Goal: Find contact information: Find contact information

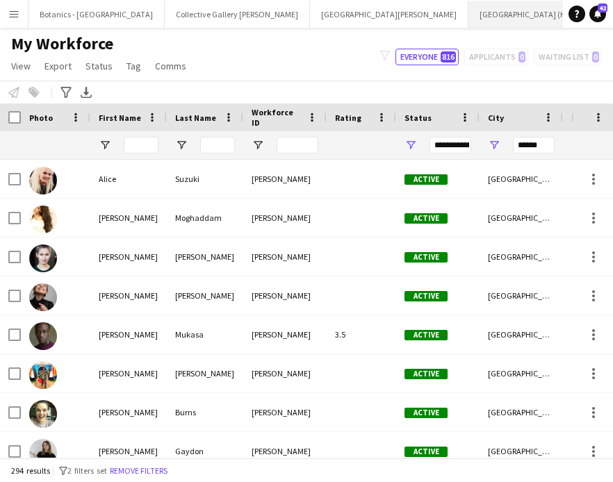
drag, startPoint x: 412, startPoint y: 9, endPoint x: 400, endPoint y: 22, distance: 17.7
click at [468, 9] on button "[GEOGRAPHIC_DATA] (HES) Close" at bounding box center [528, 14] width 120 height 27
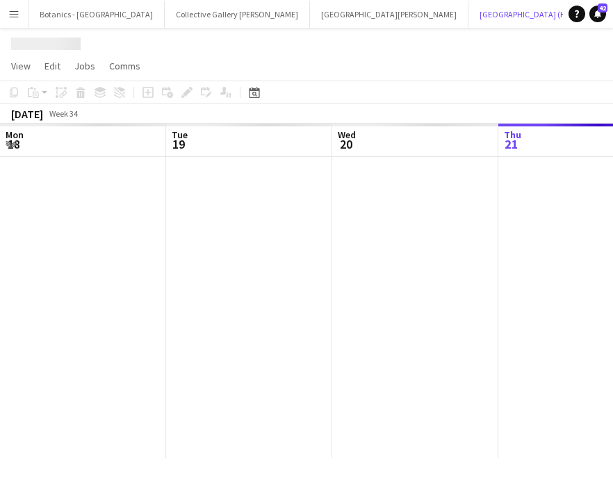
scroll to position [0, 332]
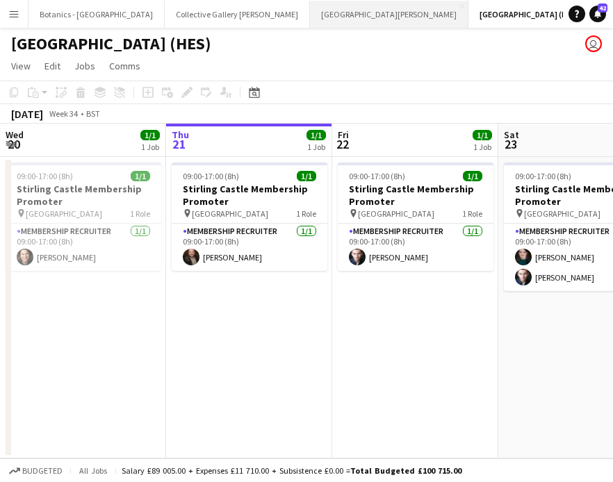
click at [310, 8] on button "[GEOGRAPHIC_DATA][PERSON_NAME] [GEOGRAPHIC_DATA] Close" at bounding box center [389, 14] width 158 height 27
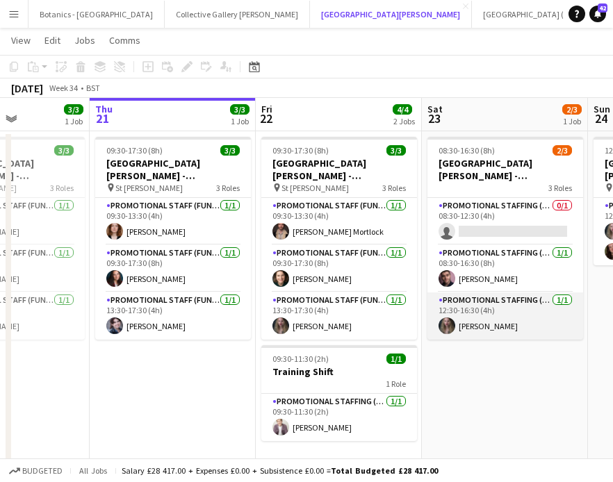
scroll to position [0, 406]
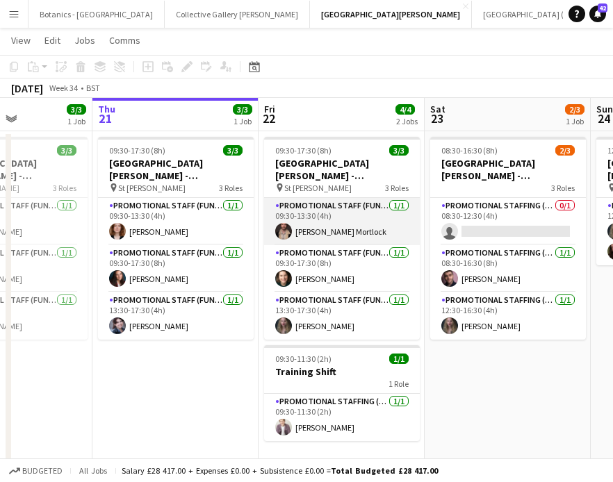
click at [385, 223] on app-card-role "Promotional Staff (Fundraiser) [DATE] 09:30-13:30 (4h) [PERSON_NAME] Mortlock" at bounding box center [342, 221] width 156 height 47
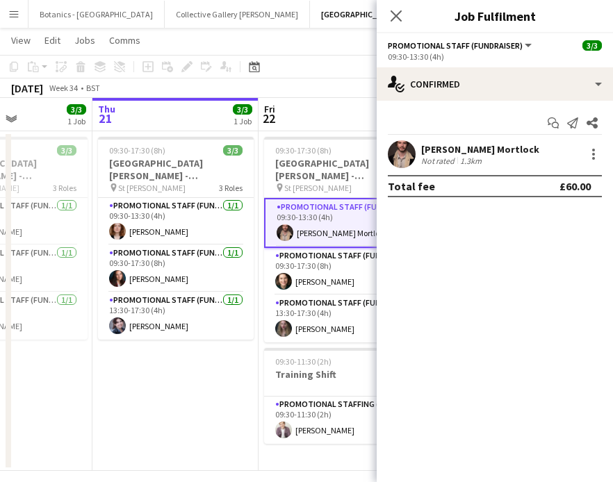
click at [463, 151] on div "[PERSON_NAME] Mortlock" at bounding box center [480, 149] width 118 height 13
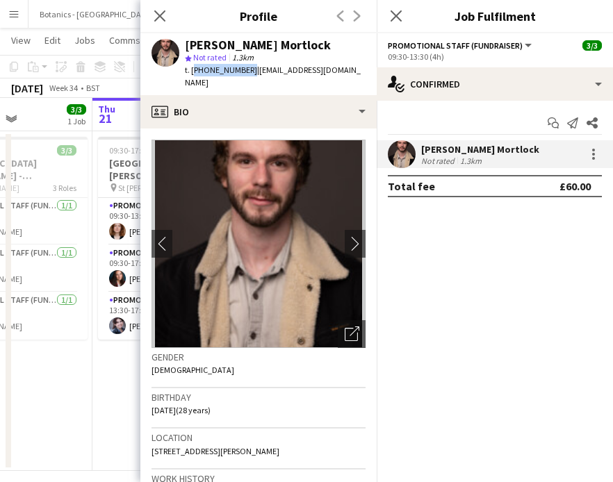
drag, startPoint x: 245, startPoint y: 71, endPoint x: 191, endPoint y: 69, distance: 53.5
click at [191, 69] on span "t. [PHONE_NUMBER]" at bounding box center [221, 70] width 72 height 10
copy span "[PHONE_NUMBER]"
click at [162, 19] on icon at bounding box center [159, 15] width 13 height 13
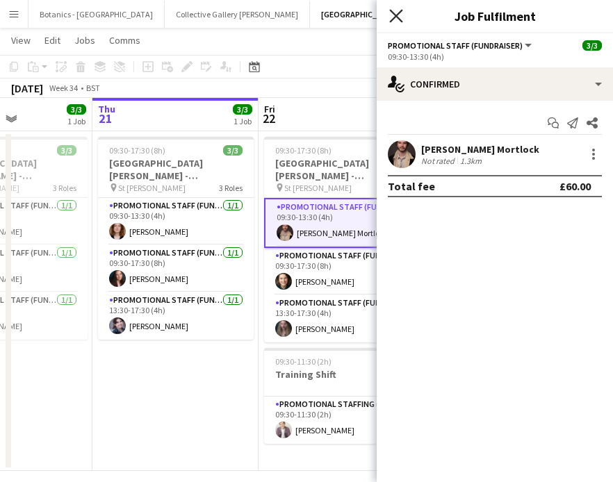
click at [390, 19] on icon "Close pop-in" at bounding box center [395, 15] width 13 height 13
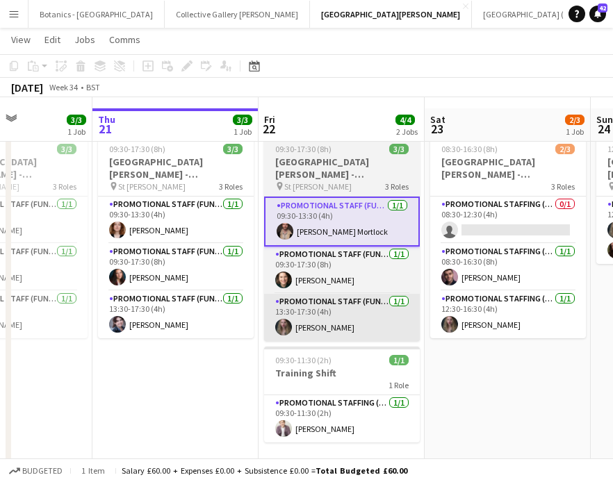
scroll to position [37, 0]
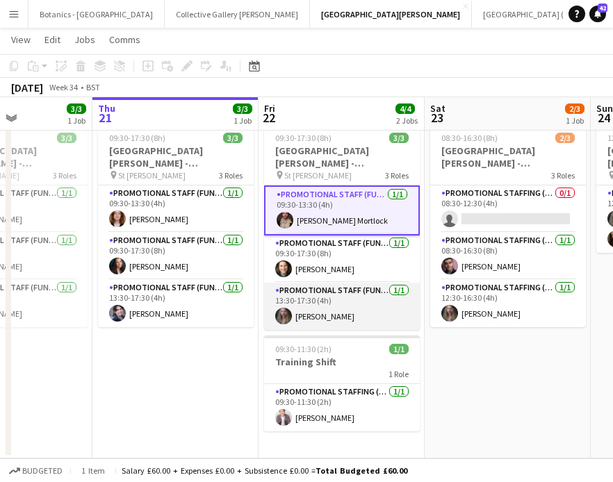
click at [338, 313] on app-card-role "Promotional Staff (Fundraiser) [DATE] 13:30-17:30 (4h) [PERSON_NAME]" at bounding box center [342, 306] width 156 height 47
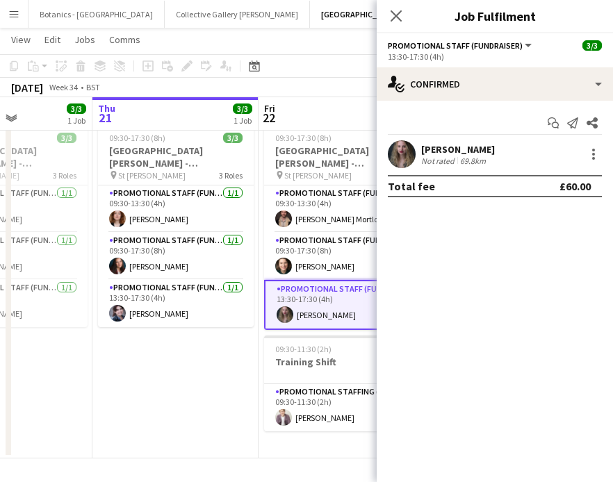
click at [453, 154] on div "[PERSON_NAME]" at bounding box center [458, 149] width 74 height 13
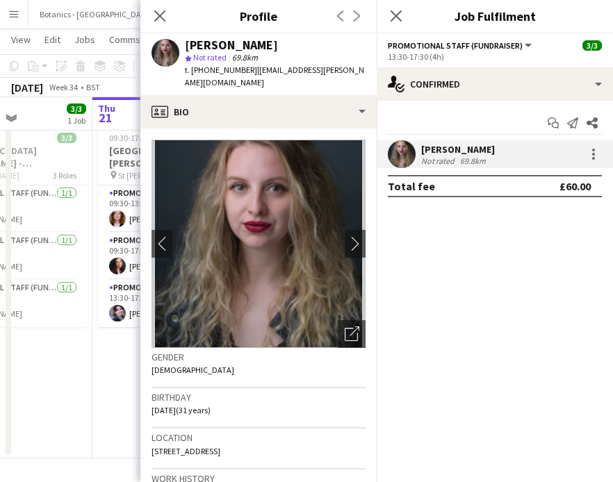
drag, startPoint x: 248, startPoint y: 72, endPoint x: 203, endPoint y: 70, distance: 45.2
click at [203, 70] on span "t. [PHONE_NUMBER]" at bounding box center [221, 70] width 72 height 10
copy span "07881224156"
click at [154, 21] on icon at bounding box center [159, 15] width 13 height 13
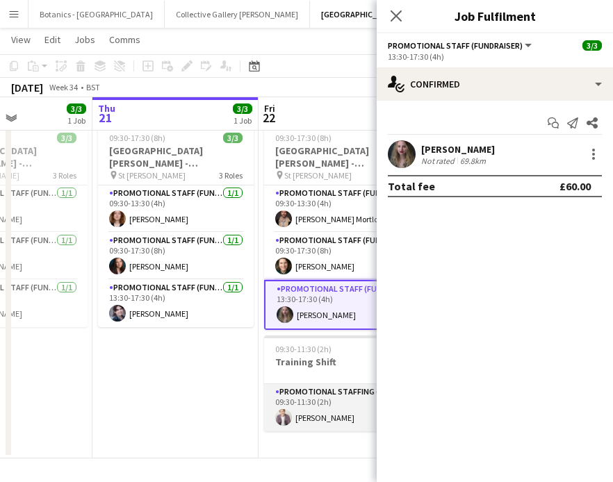
click at [326, 426] on app-card-role "Promotional Staffing (Promotional Staff) [DATE] 09:30-11:30 (2h) [PERSON_NAME]" at bounding box center [342, 407] width 156 height 47
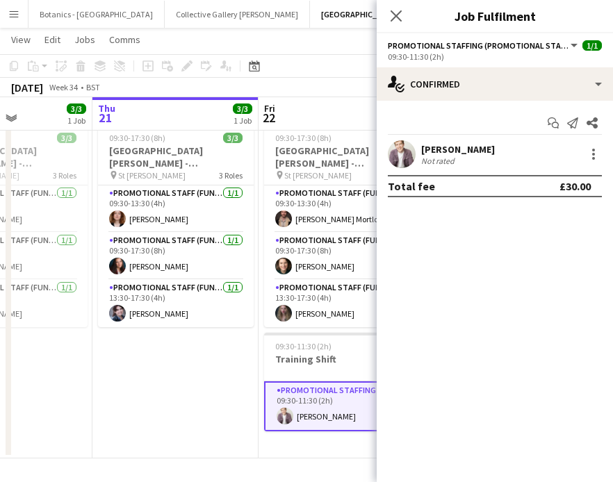
click at [442, 161] on div "Not rated" at bounding box center [439, 161] width 36 height 10
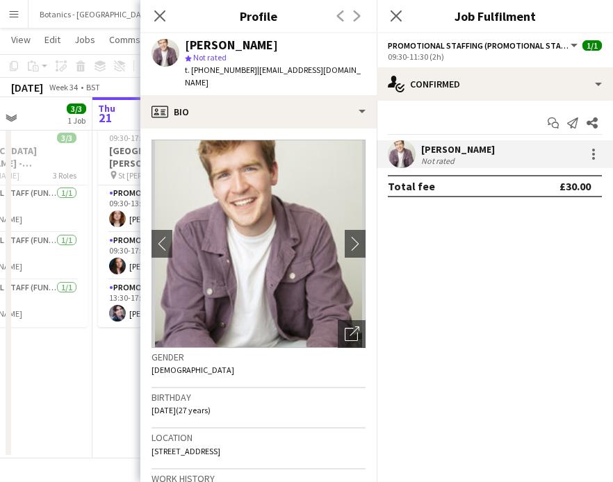
drag, startPoint x: 249, startPoint y: 70, endPoint x: 204, endPoint y: 69, distance: 44.5
click at [204, 69] on span "t. [PHONE_NUMBER]" at bounding box center [221, 70] width 72 height 10
copy span "07542688978"
click at [156, 17] on icon "Close pop-in" at bounding box center [159, 15] width 13 height 13
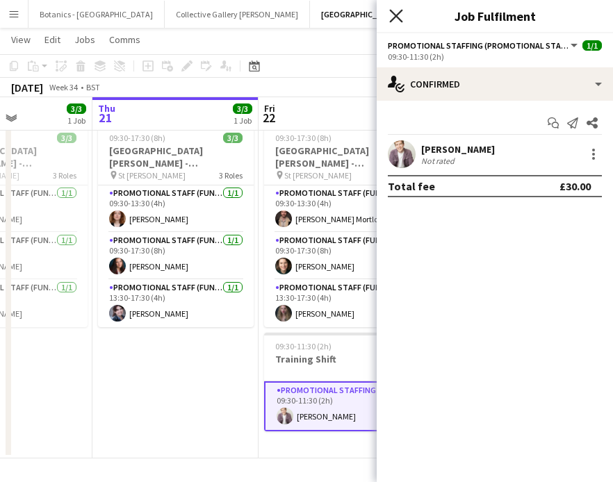
click at [393, 13] on icon at bounding box center [395, 15] width 13 height 13
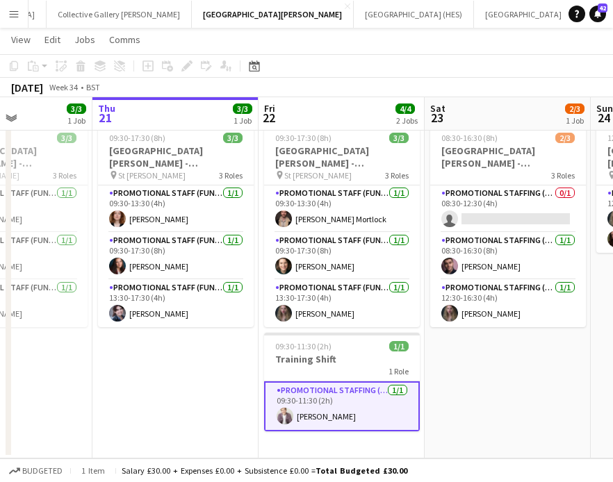
scroll to position [0, 0]
click at [10, 12] on app-icon "Menu" at bounding box center [13, 13] width 11 height 11
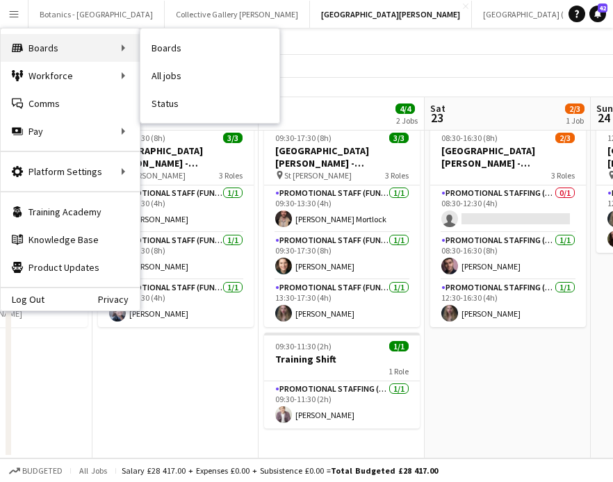
click at [74, 51] on div "Boards Boards" at bounding box center [70, 48] width 139 height 28
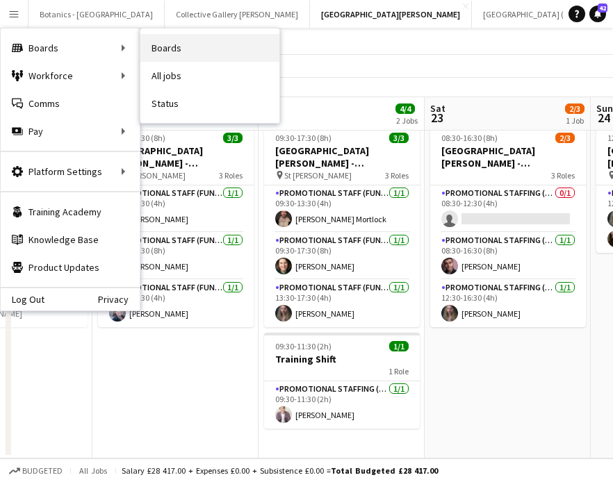
click at [179, 51] on link "Boards" at bounding box center [209, 48] width 139 height 28
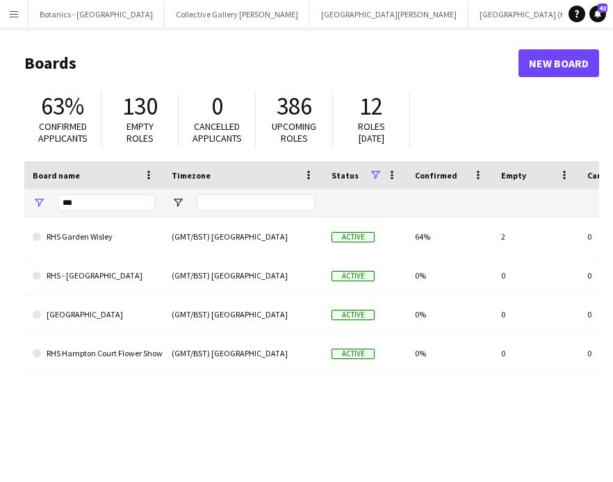
click at [20, 13] on button "Menu" at bounding box center [14, 14] width 28 height 28
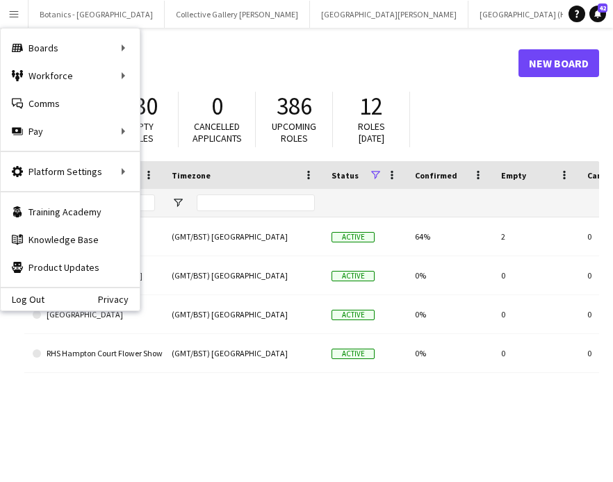
click at [231, 185] on div "Timezone" at bounding box center [235, 175] width 126 height 21
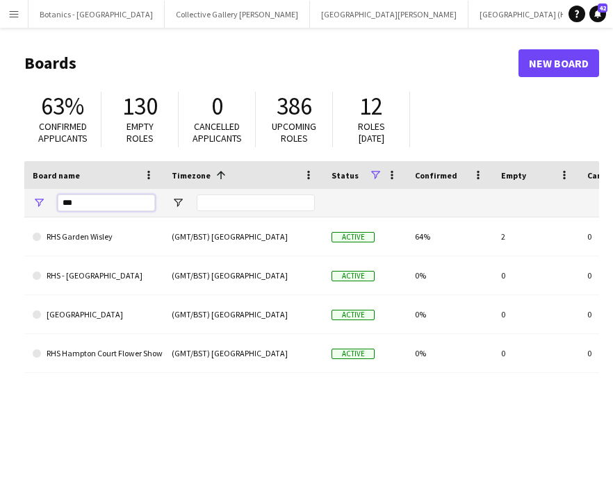
click at [105, 207] on input "***" at bounding box center [106, 202] width 97 height 17
type input "*"
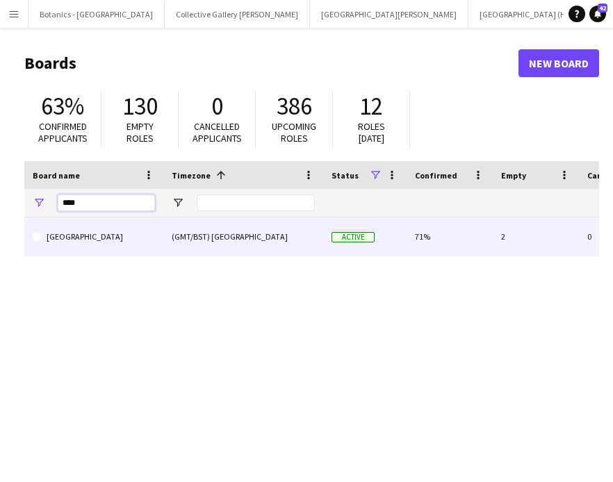
type input "****"
click at [111, 244] on link "[GEOGRAPHIC_DATA]" at bounding box center [94, 236] width 122 height 39
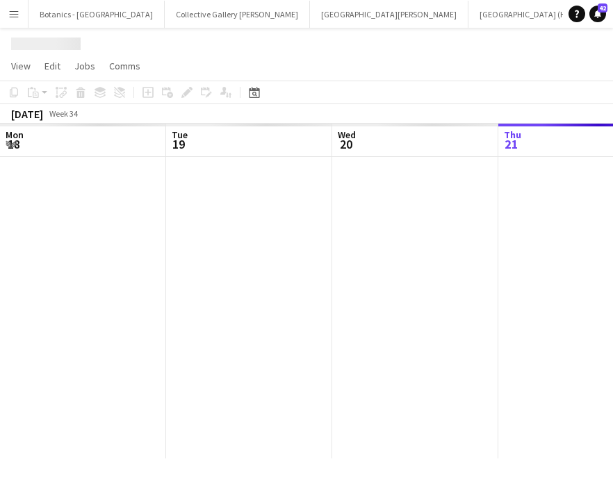
scroll to position [0, 789]
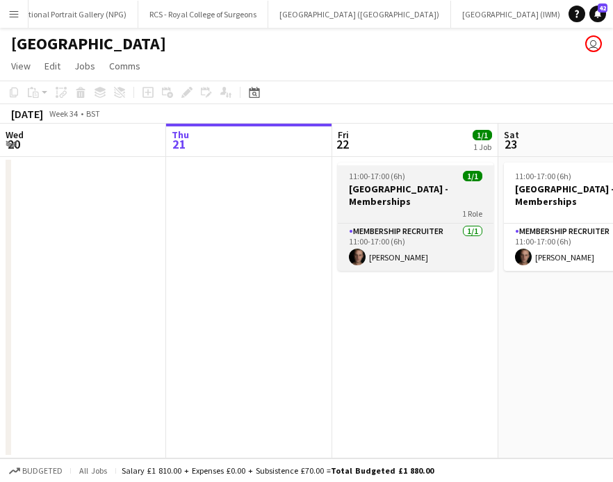
click at [424, 208] on div "1 Role" at bounding box center [416, 213] width 156 height 11
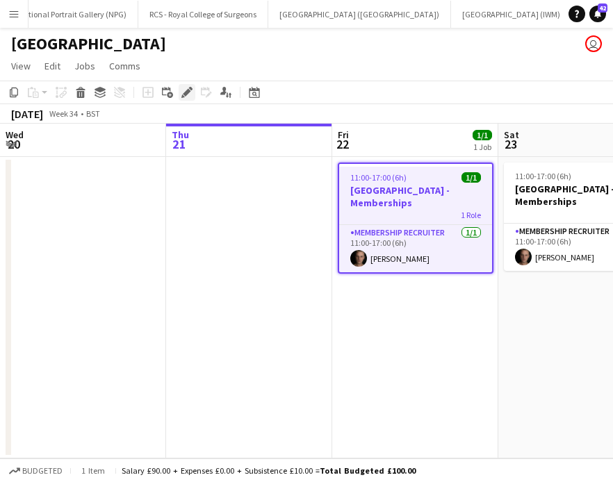
click at [190, 88] on icon at bounding box center [190, 88] width 3 height 3
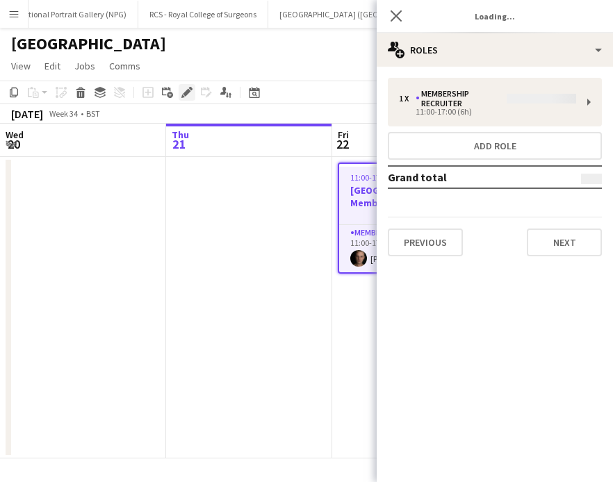
type input "**********"
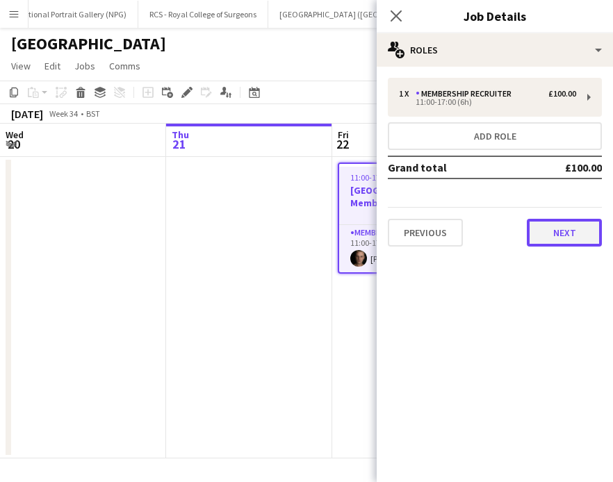
click at [565, 231] on button "Next" at bounding box center [564, 233] width 75 height 28
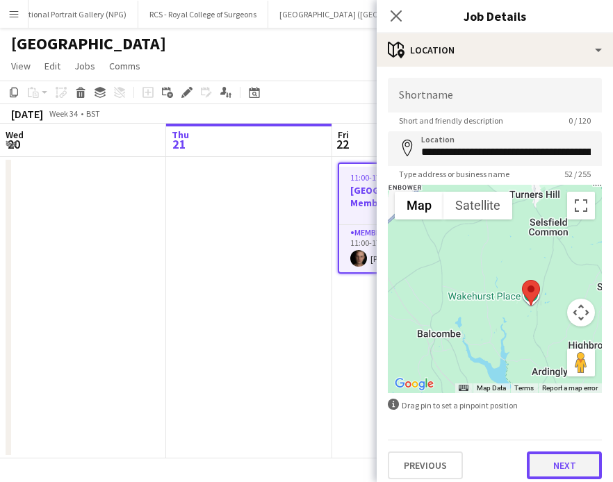
click at [552, 459] on button "Next" at bounding box center [564, 465] width 75 height 28
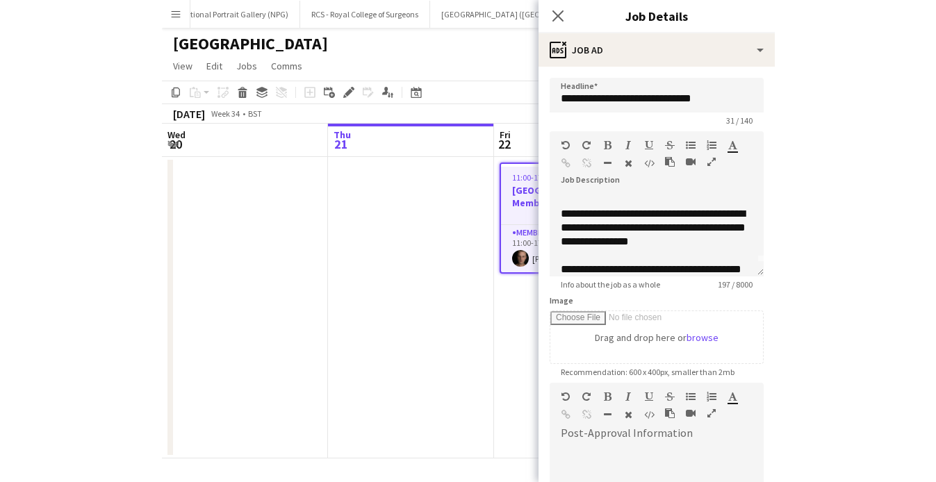
scroll to position [0, 0]
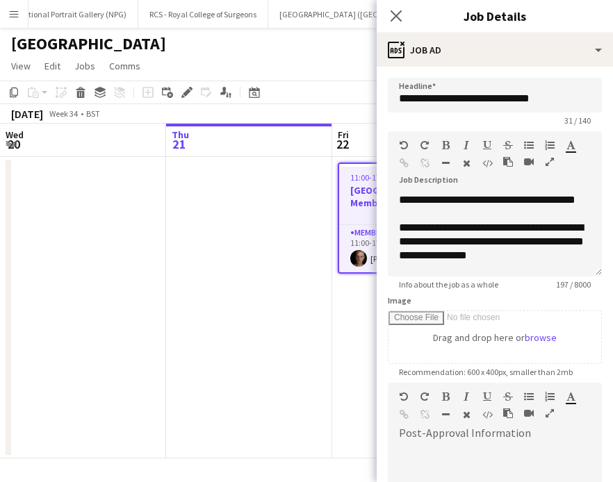
click at [345, 306] on app-date-cell "11:00-17:00 (6h) 1/1 [GEOGRAPHIC_DATA] - Memberships 1 Role Membership Recruite…" at bounding box center [415, 307] width 166 height 301
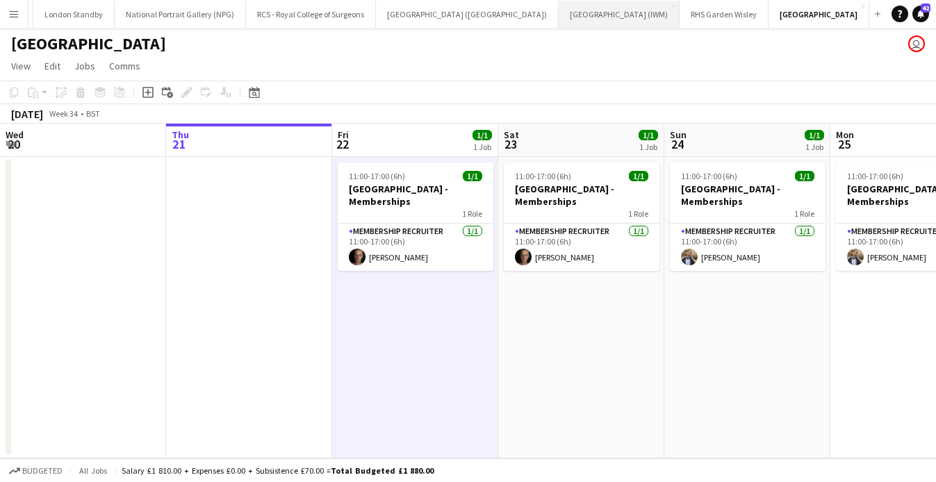
scroll to position [0, 466]
click at [612, 10] on button "[GEOGRAPHIC_DATA] (IWM) Close" at bounding box center [834, 14] width 121 height 27
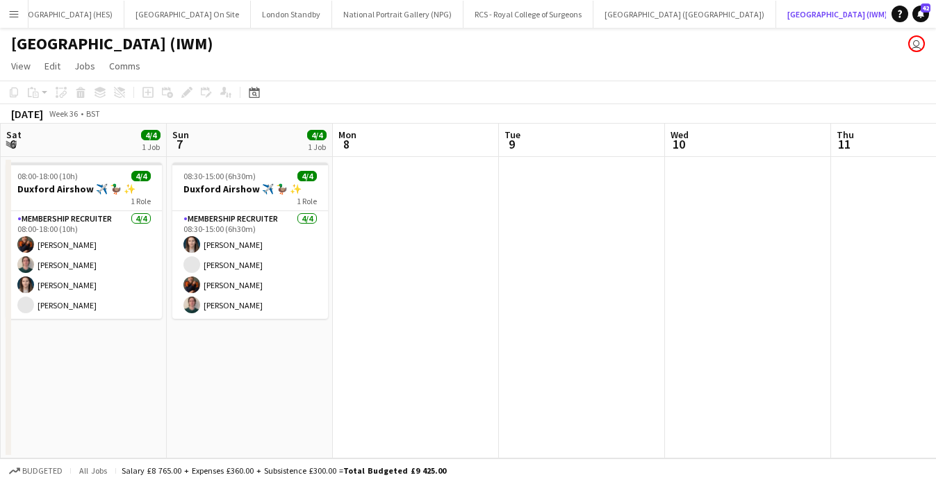
scroll to position [0, 305]
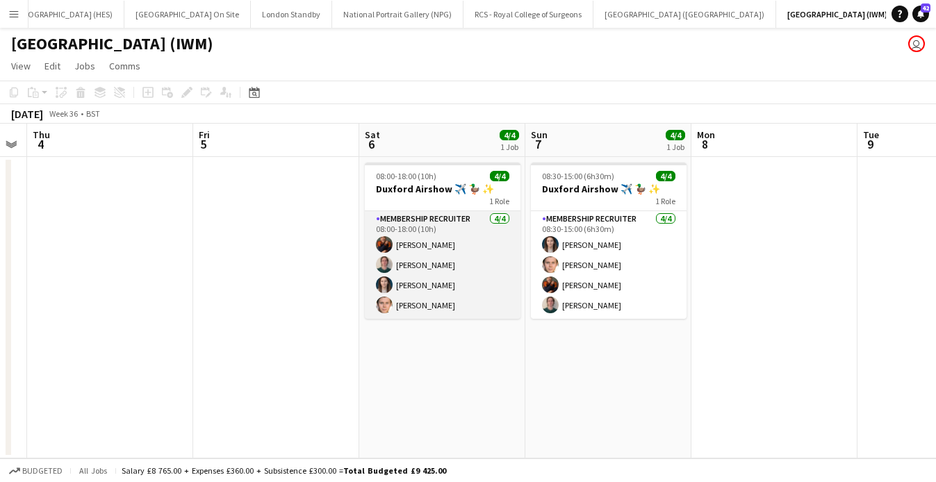
click at [446, 263] on app-card-role "Membership Recruiter [DATE] 08:00-18:00 (10h) [PERSON_NAME] [PERSON_NAME] [PERS…" at bounding box center [443, 265] width 156 height 108
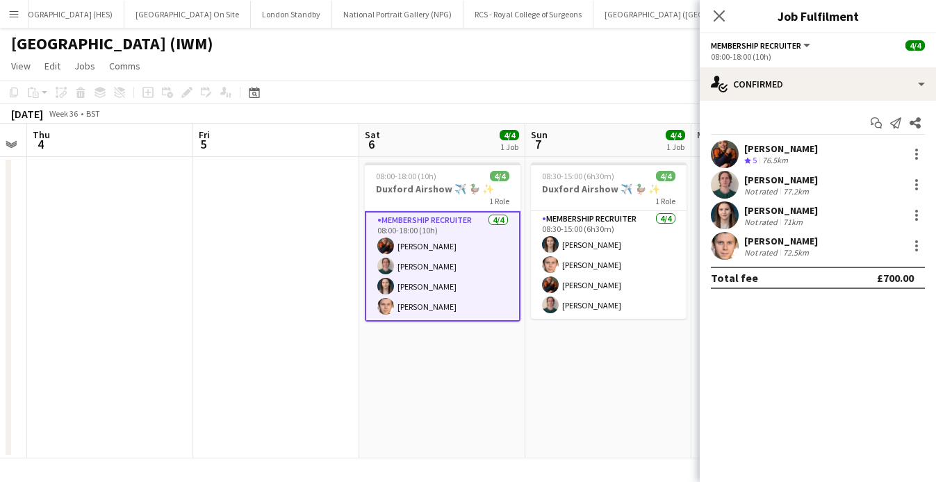
click at [612, 189] on div "[PERSON_NAME] Not rated 77.2km" at bounding box center [817, 185] width 236 height 28
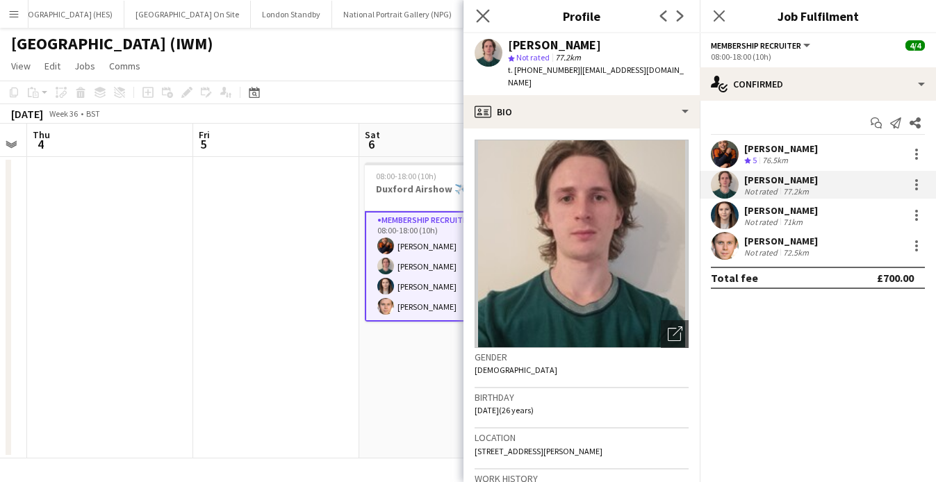
click at [475, 15] on app-icon "Close pop-in" at bounding box center [483, 16] width 20 height 20
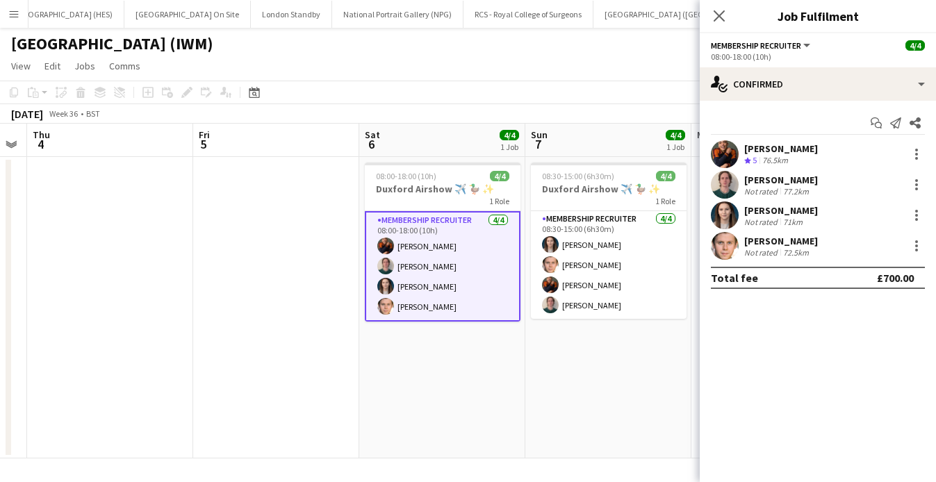
click at [612, 242] on div "[PERSON_NAME]" at bounding box center [781, 241] width 74 height 13
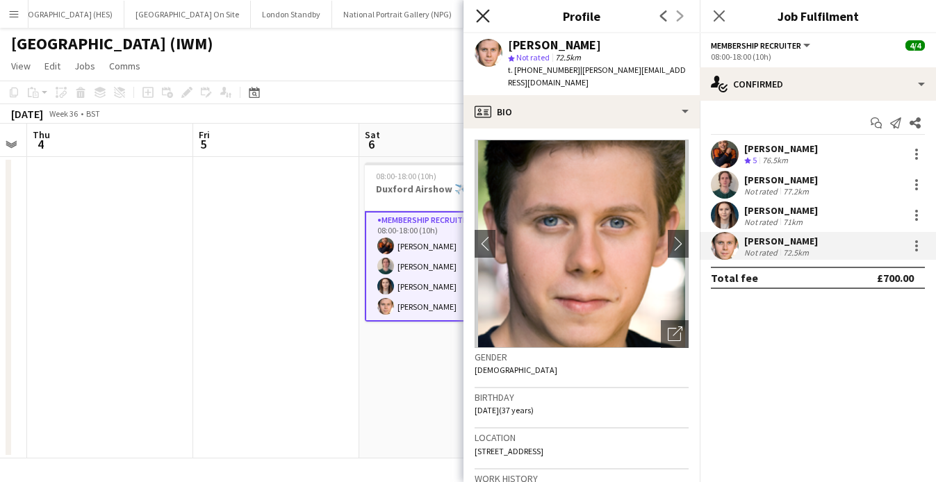
click at [487, 17] on icon "Close pop-in" at bounding box center [482, 15] width 13 height 13
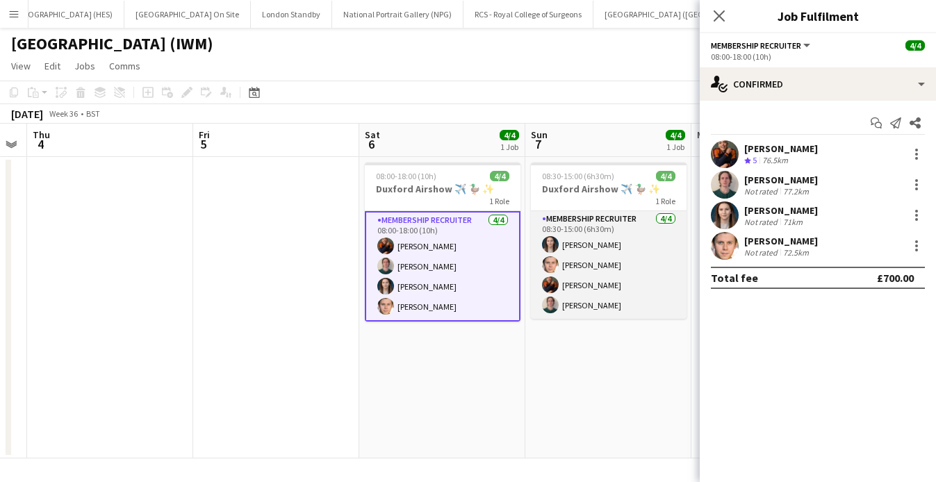
click at [564, 272] on app-card-role "Membership Recruiter [DATE] 08:30-15:00 (6h30m) [PERSON_NAME] [PERSON_NAME] [PE…" at bounding box center [609, 265] width 156 height 108
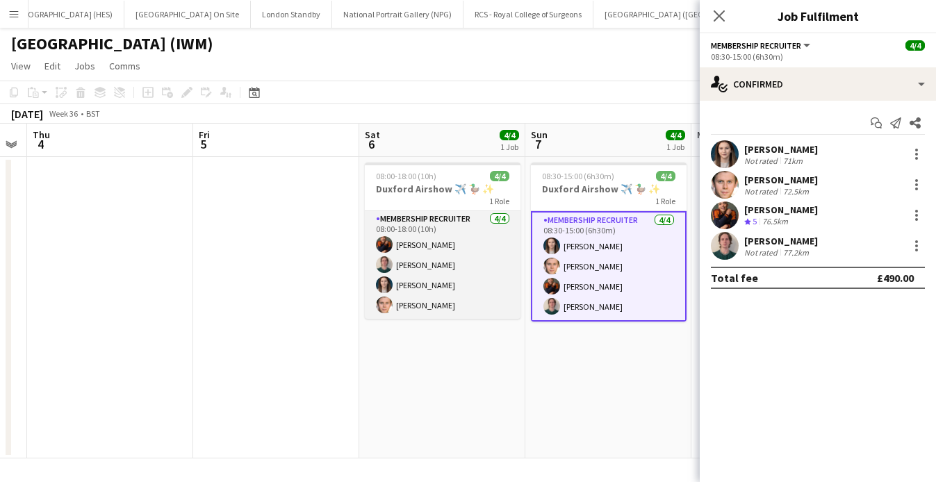
click at [480, 270] on app-card-role "Membership Recruiter [DATE] 08:00-18:00 (10h) [PERSON_NAME] [PERSON_NAME] [PERS…" at bounding box center [443, 265] width 156 height 108
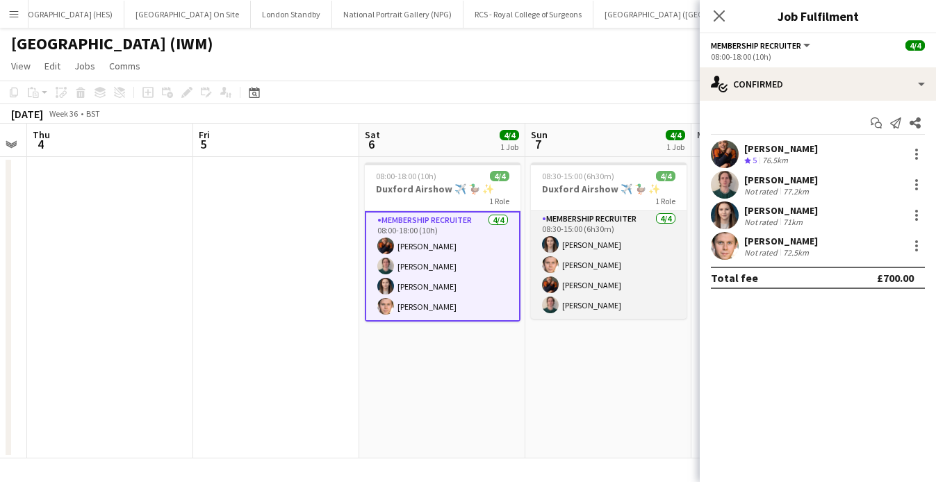
click at [585, 243] on app-card-role "Membership Recruiter [DATE] 08:30-15:00 (6h30m) [PERSON_NAME] [PERSON_NAME] [PE…" at bounding box center [609, 265] width 156 height 108
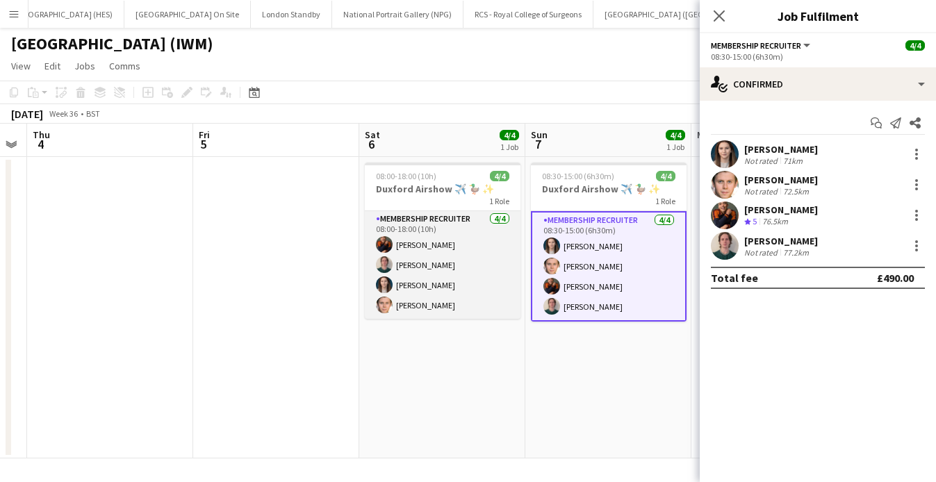
click at [490, 254] on app-card-role "Membership Recruiter [DATE] 08:00-18:00 (10h) [PERSON_NAME] [PERSON_NAME] [PERS…" at bounding box center [443, 265] width 156 height 108
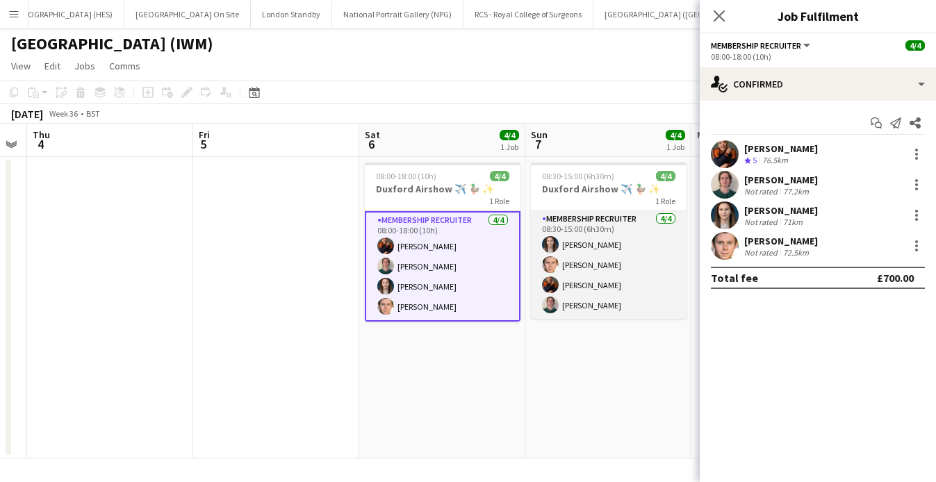
click at [572, 251] on app-card-role "Membership Recruiter [DATE] 08:30-15:00 (6h30m) [PERSON_NAME] [PERSON_NAME] [PE…" at bounding box center [609, 265] width 156 height 108
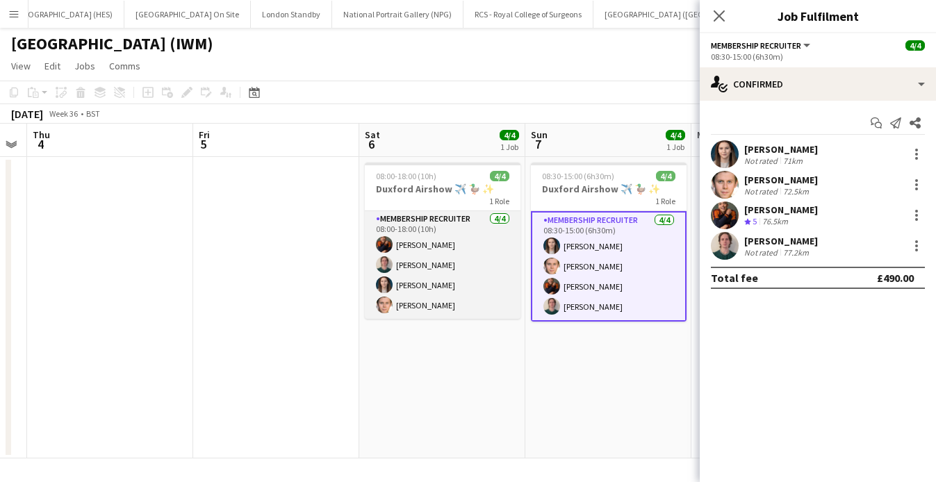
click at [477, 251] on app-card-role "Membership Recruiter [DATE] 08:00-18:00 (10h) [PERSON_NAME] [PERSON_NAME] [PERS…" at bounding box center [443, 265] width 156 height 108
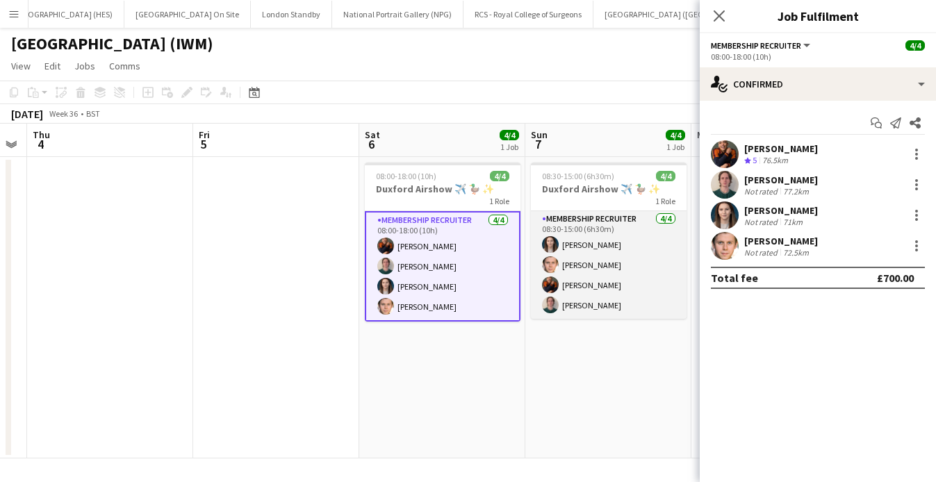
click at [545, 249] on app-user-avatar at bounding box center [550, 244] width 17 height 17
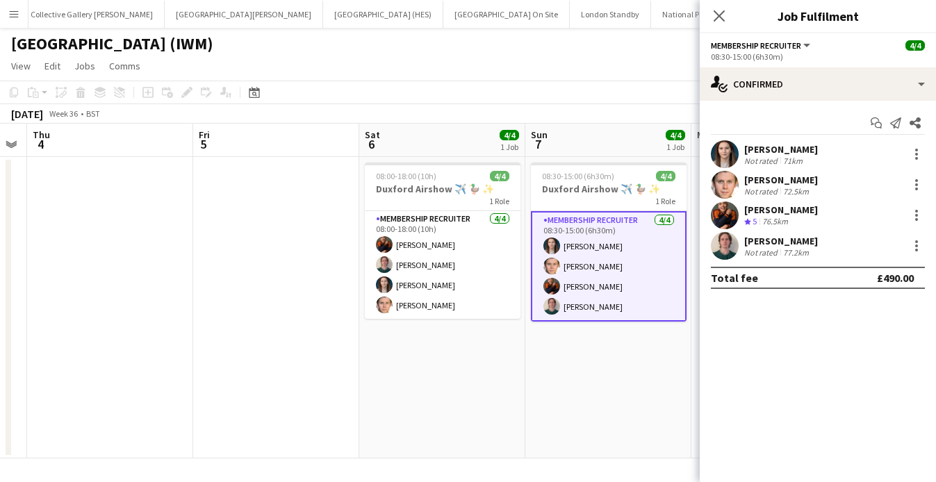
scroll to position [0, 0]
click at [310, 5] on button "[GEOGRAPHIC_DATA][PERSON_NAME] [GEOGRAPHIC_DATA] Close" at bounding box center [389, 14] width 158 height 27
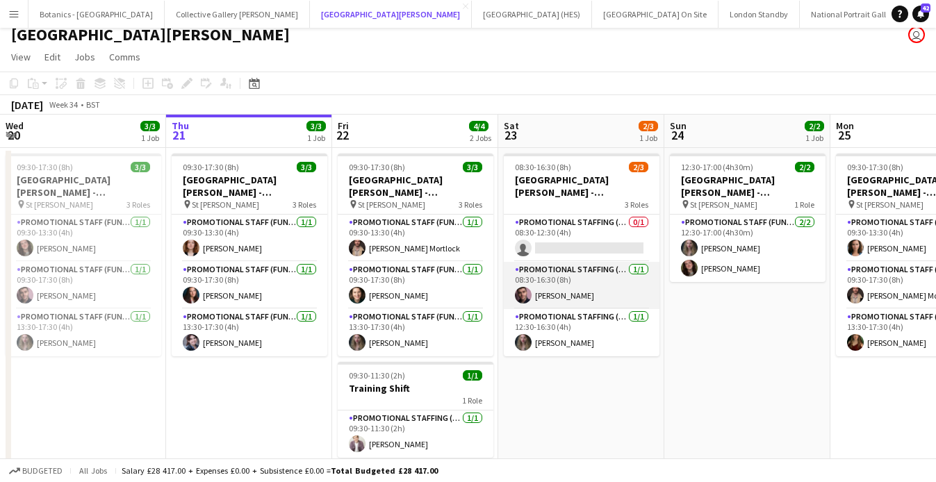
scroll to position [13, 0]
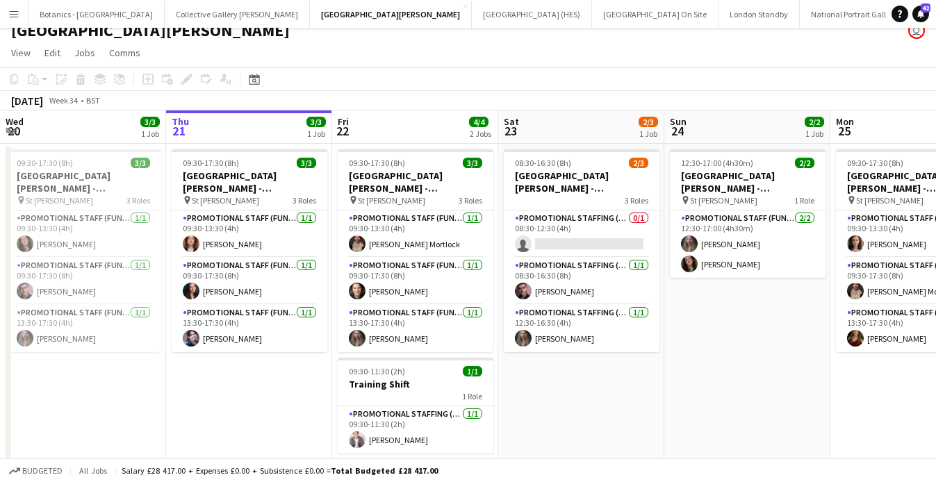
click at [11, 15] on app-icon "Menu" at bounding box center [13, 13] width 11 height 11
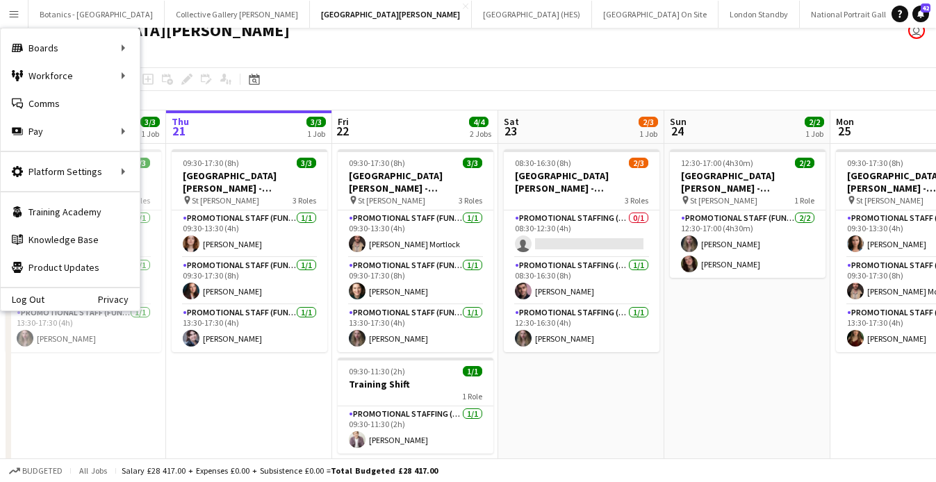
click at [612, 390] on app-date-cell "08:30-16:30 (8h) 2/3 [GEOGRAPHIC_DATA][PERSON_NAME] - Fundraising 3 Roles Promo…" at bounding box center [581, 314] width 166 height 340
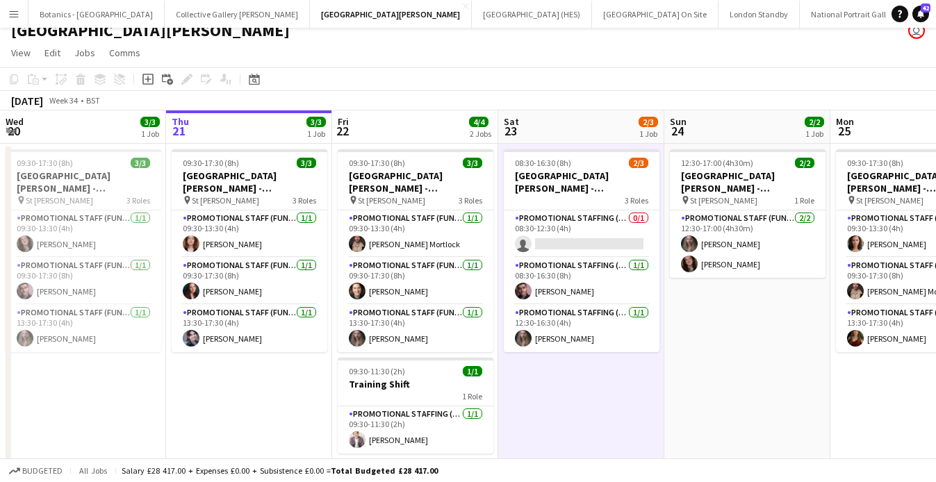
click at [22, 14] on button "Menu" at bounding box center [14, 14] width 28 height 28
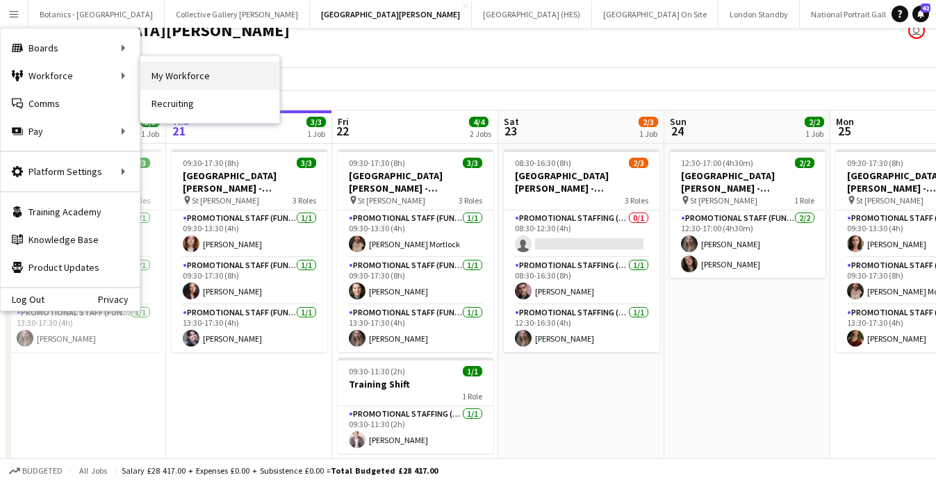
click at [170, 74] on link "My Workforce" at bounding box center [209, 76] width 139 height 28
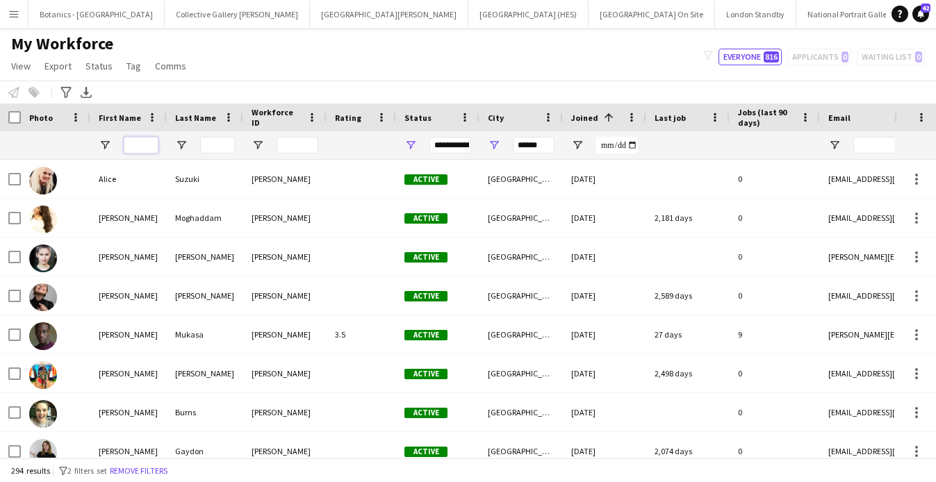
click at [143, 142] on input "First Name Filter Input" at bounding box center [141, 145] width 35 height 17
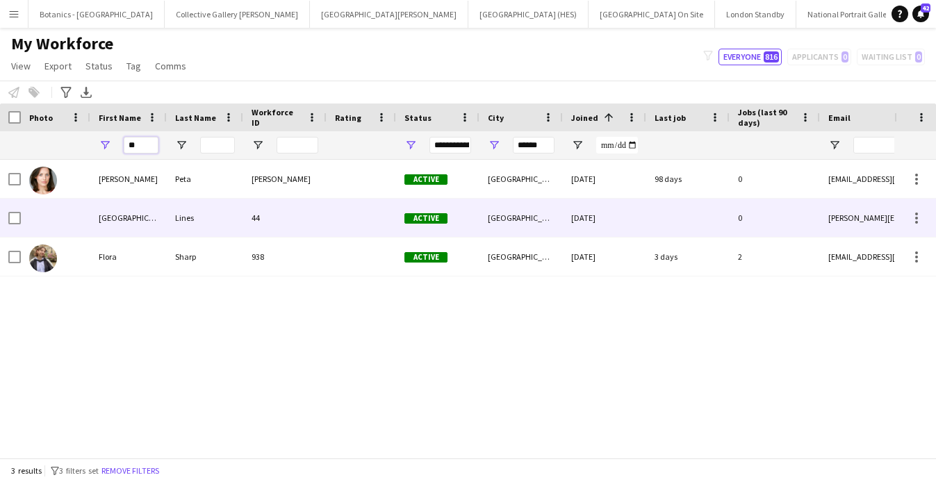
type input "*"
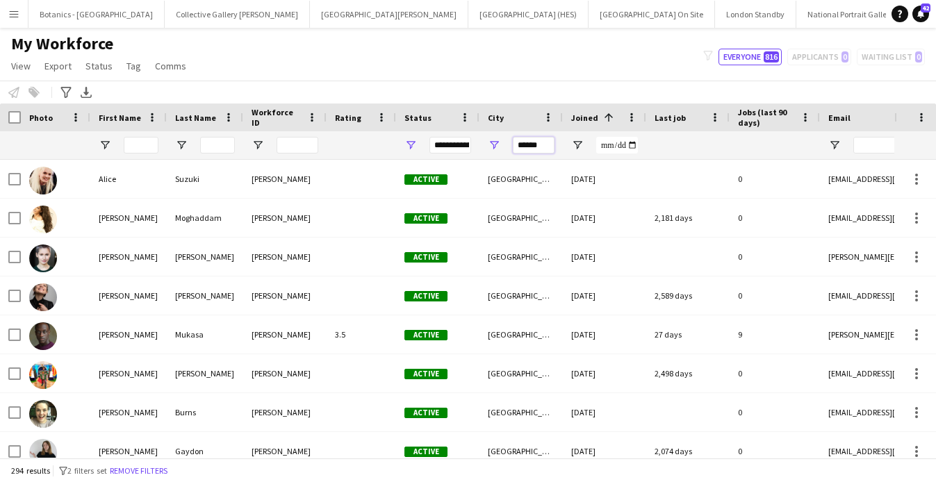
click at [545, 146] on input "******" at bounding box center [534, 145] width 42 height 17
drag, startPoint x: 551, startPoint y: 145, endPoint x: 459, endPoint y: 144, distance: 91.7
click at [459, 144] on div "**********" at bounding box center [753, 145] width 1506 height 28
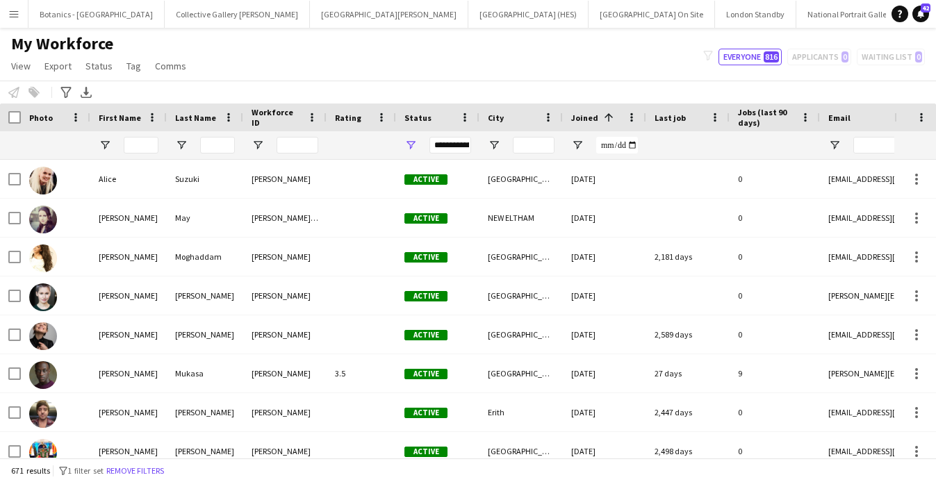
click at [131, 154] on div at bounding box center [141, 145] width 35 height 28
click at [131, 147] on input "First Name Filter Input" at bounding box center [141, 145] width 35 height 17
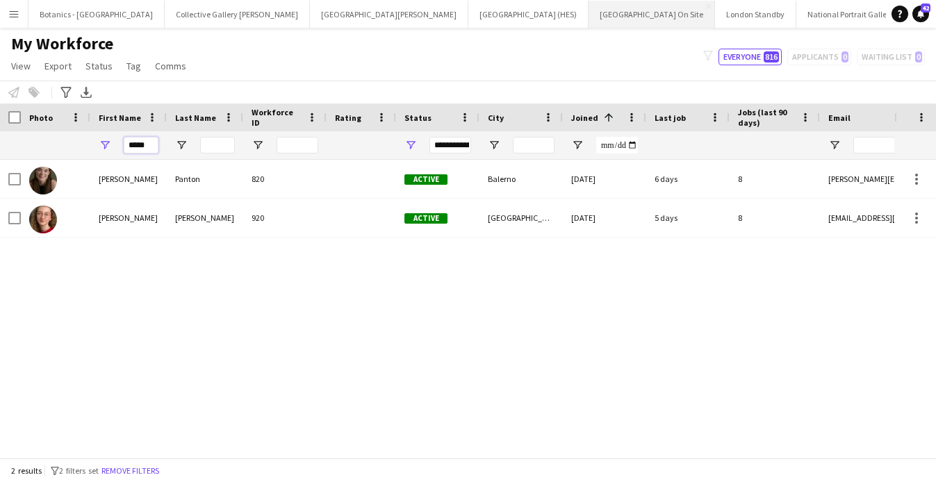
type input "*****"
click at [310, 13] on button "[GEOGRAPHIC_DATA][PERSON_NAME] [GEOGRAPHIC_DATA] Close" at bounding box center [389, 14] width 158 height 27
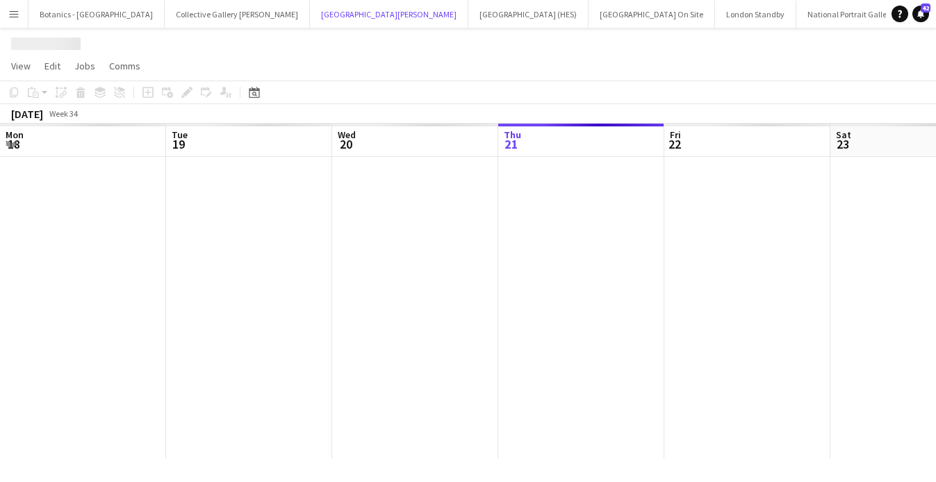
scroll to position [0, 332]
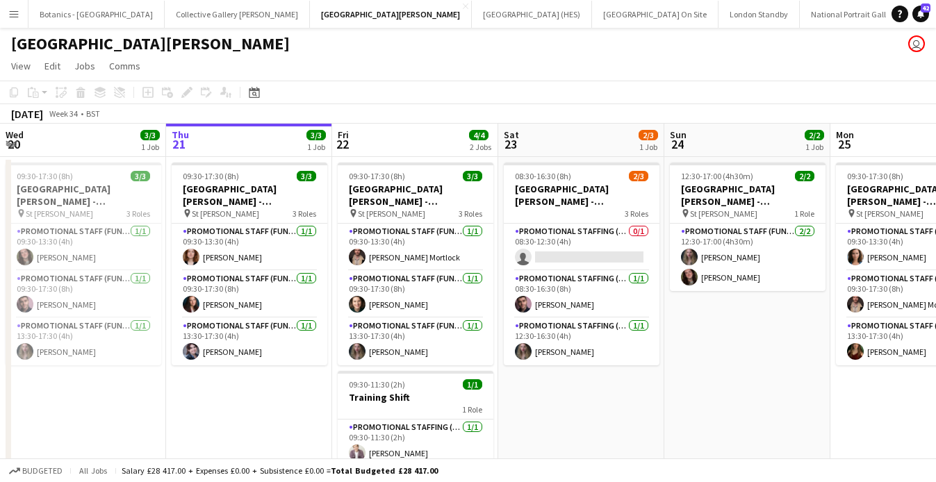
click at [17, 15] on app-icon "Menu" at bounding box center [13, 13] width 11 height 11
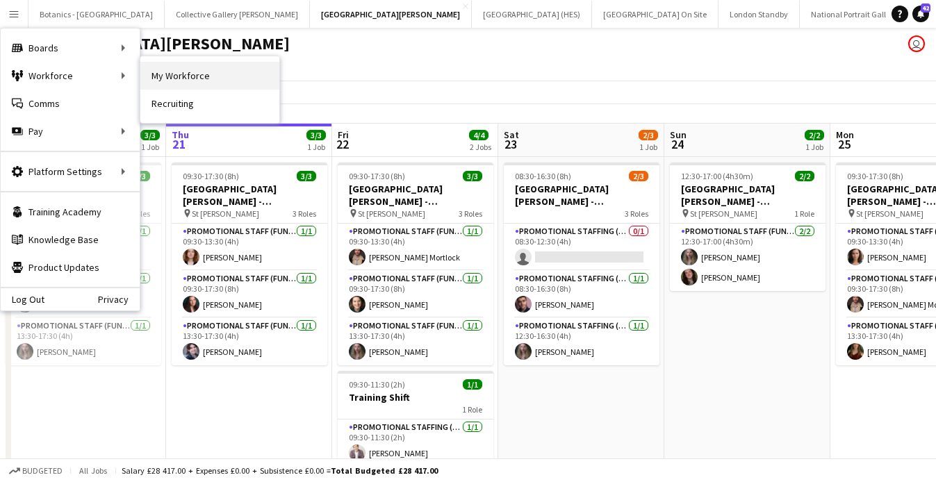
click at [182, 80] on link "My Workforce" at bounding box center [209, 76] width 139 height 28
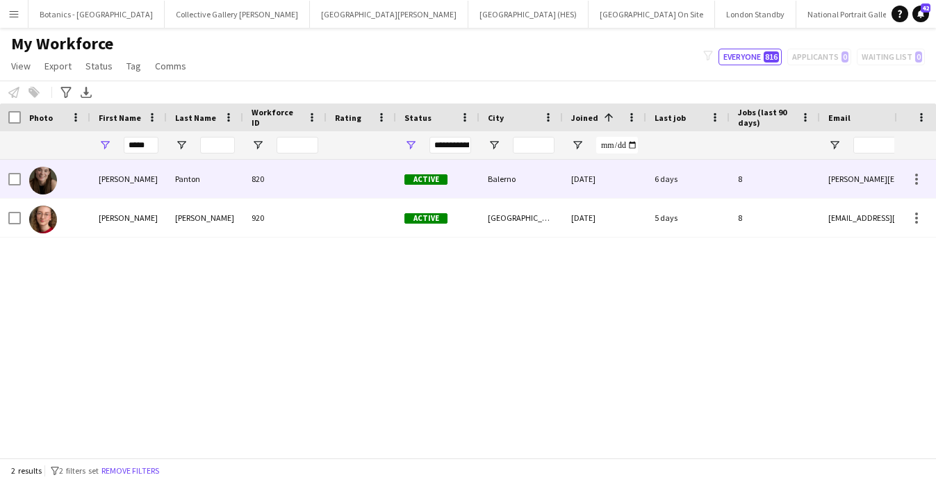
click at [137, 181] on div "[PERSON_NAME]" at bounding box center [128, 179] width 76 height 38
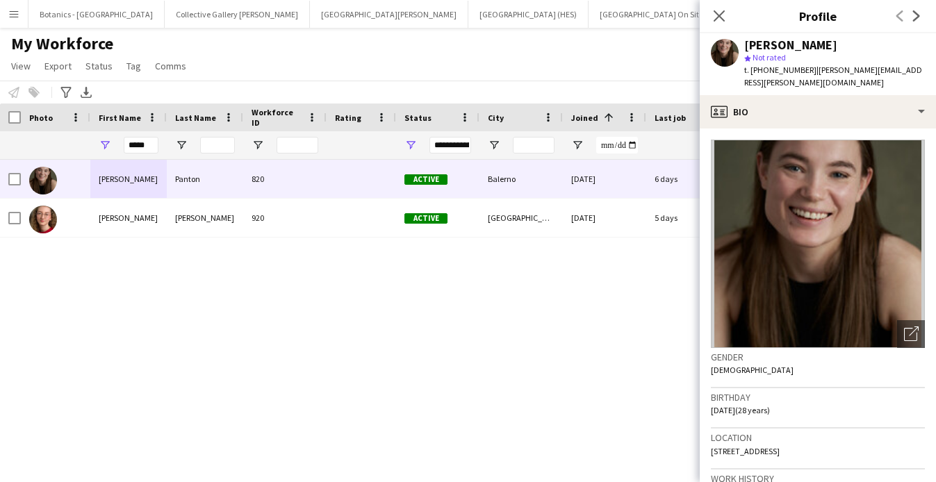
drag, startPoint x: 805, startPoint y: 69, endPoint x: 752, endPoint y: 69, distance: 52.8
click at [612, 69] on span "t. [PHONE_NUMBER]" at bounding box center [780, 70] width 72 height 10
copy span "[PHONE_NUMBER]"
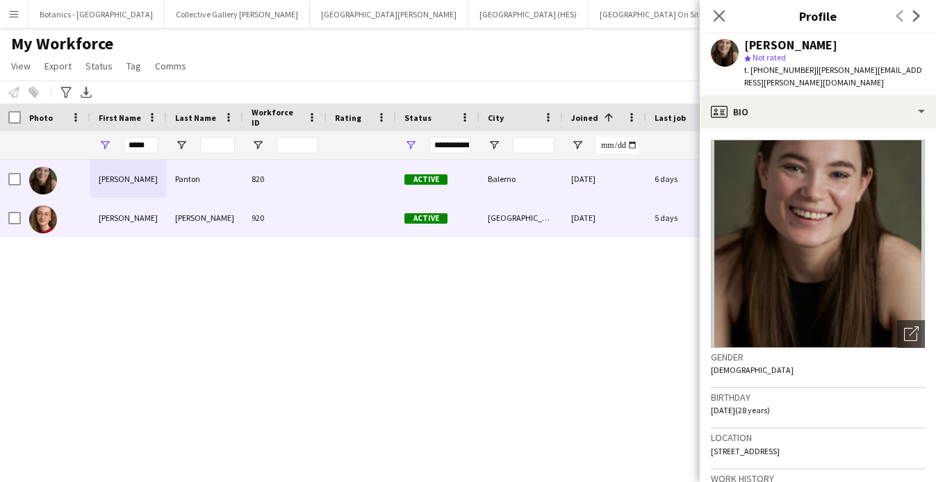
click at [267, 219] on div "920" at bounding box center [284, 218] width 83 height 38
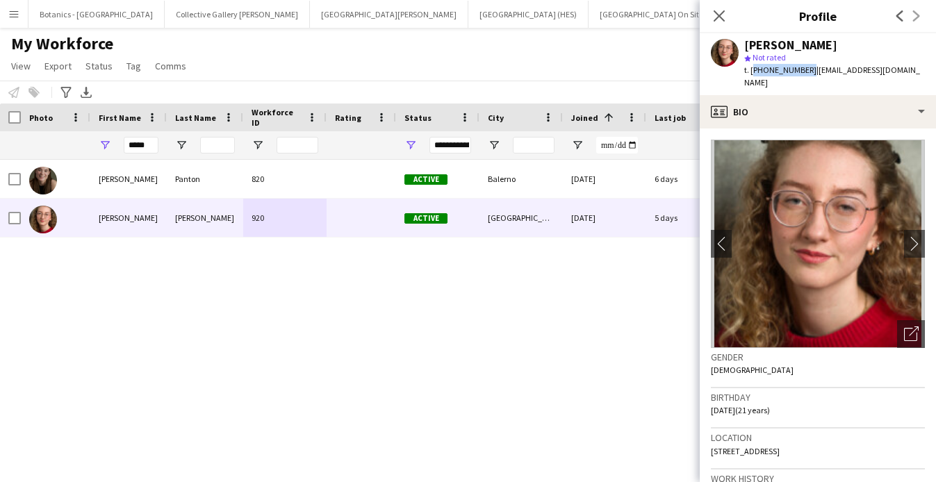
drag, startPoint x: 803, startPoint y: 69, endPoint x: 751, endPoint y: 69, distance: 52.1
click at [612, 69] on span "t. [PHONE_NUMBER]" at bounding box center [780, 70] width 72 height 10
copy span "[PHONE_NUMBER]"
click at [612, 13] on div "Close pop-in" at bounding box center [718, 16] width 39 height 32
click at [612, 16] on icon "Close pop-in" at bounding box center [718, 15] width 13 height 13
